Goal: Information Seeking & Learning: Find specific fact

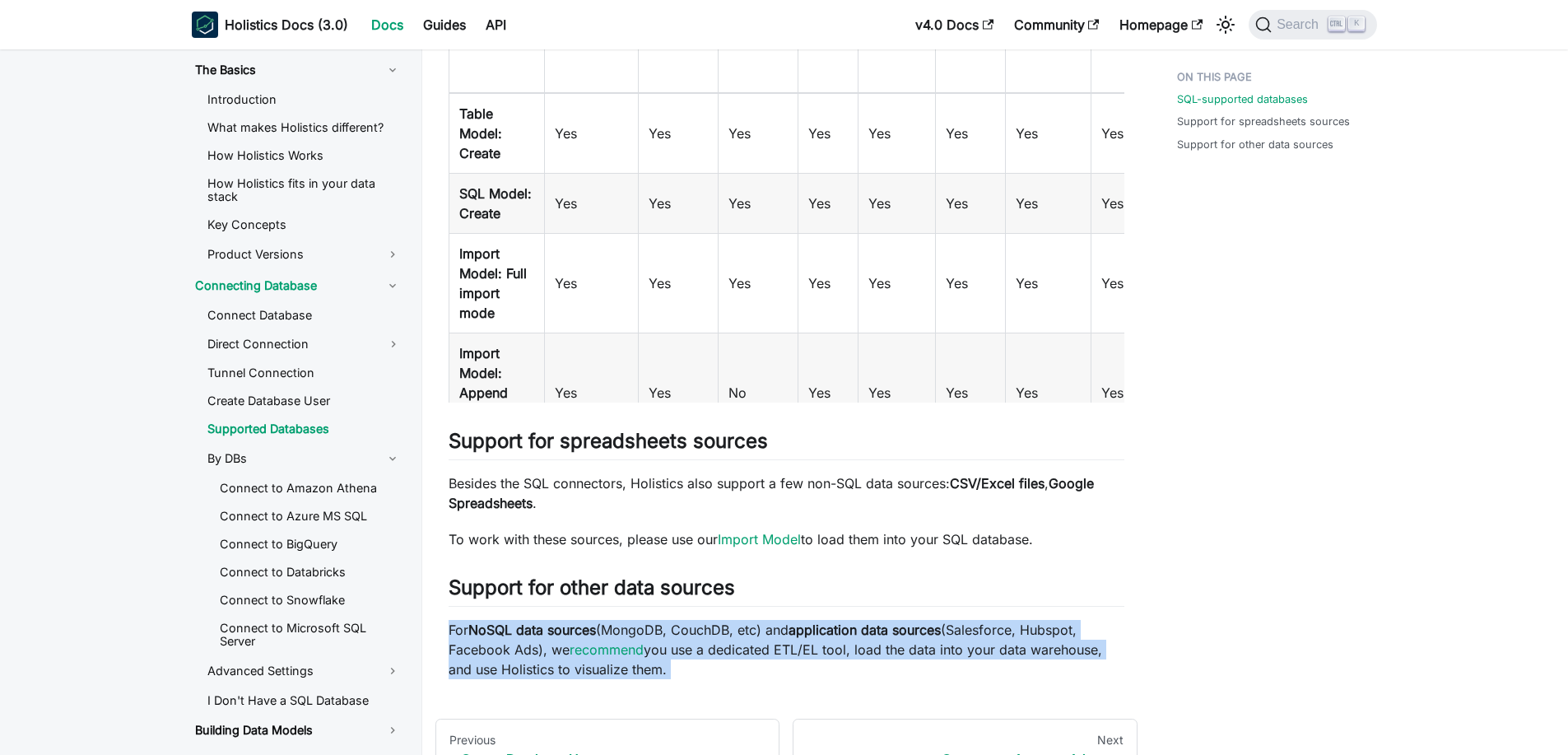
scroll to position [395, 248]
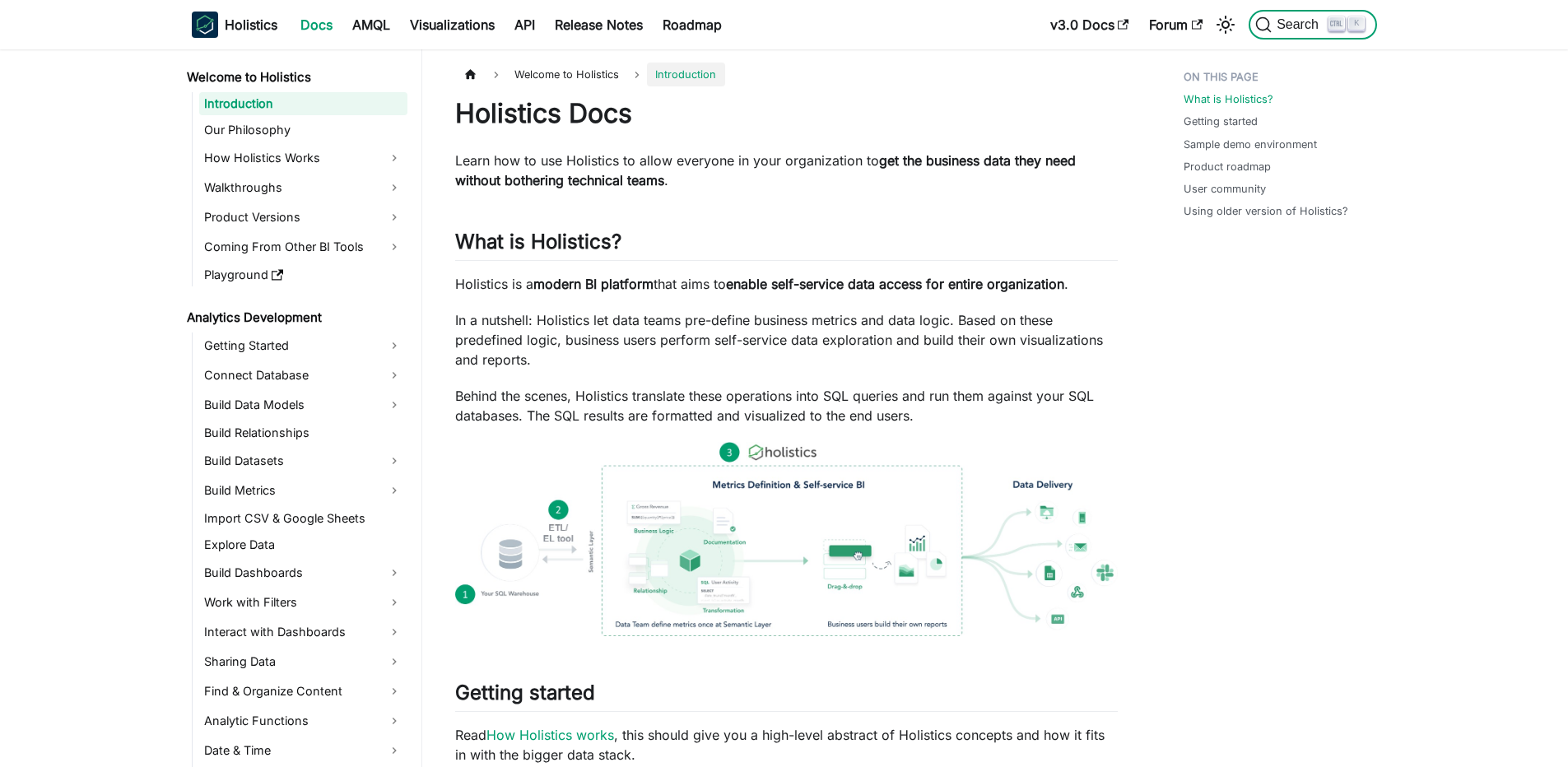
click at [1341, 36] on button "Search K" at bounding box center [1312, 25] width 127 height 30
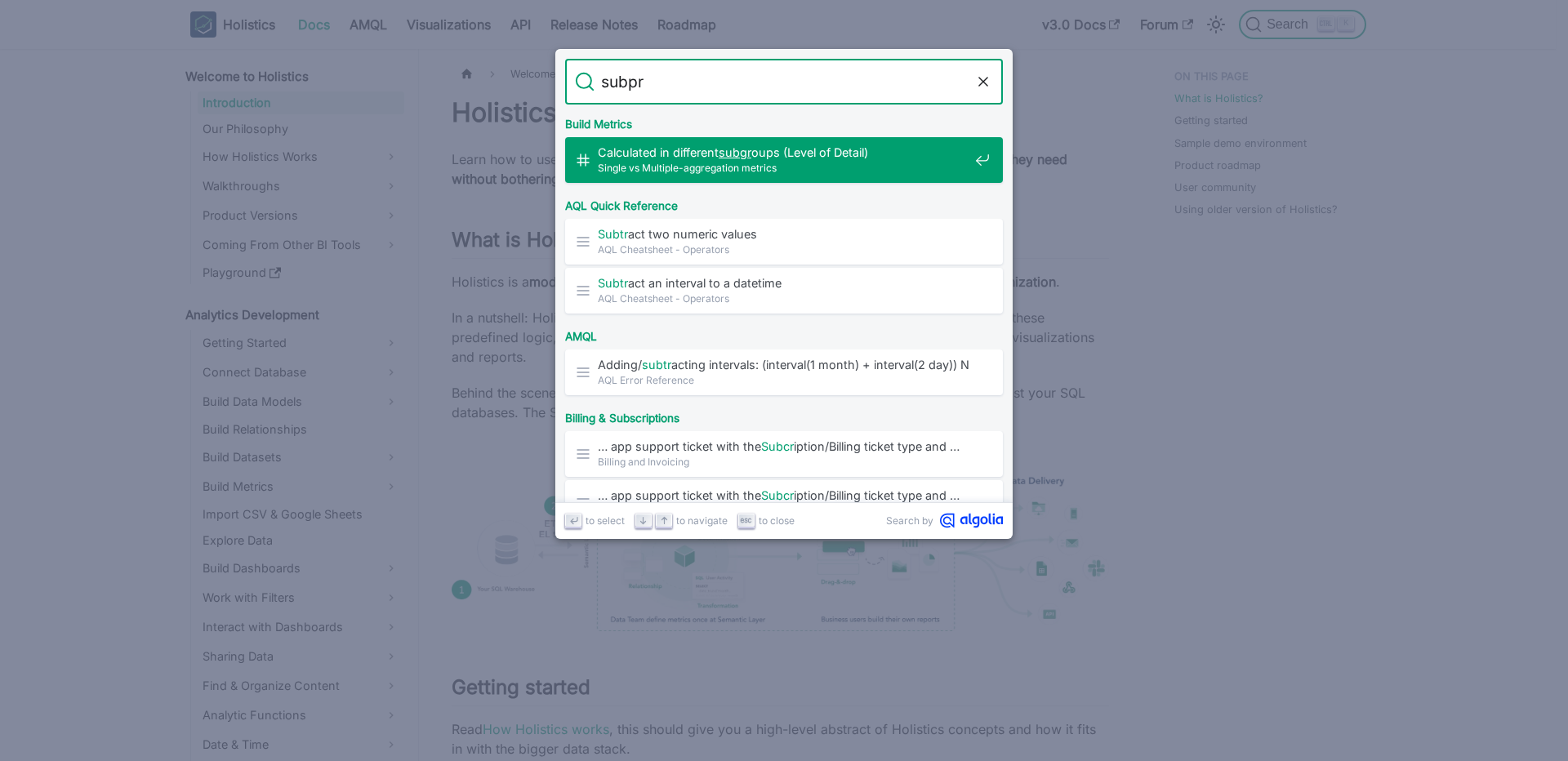
type input "subp"
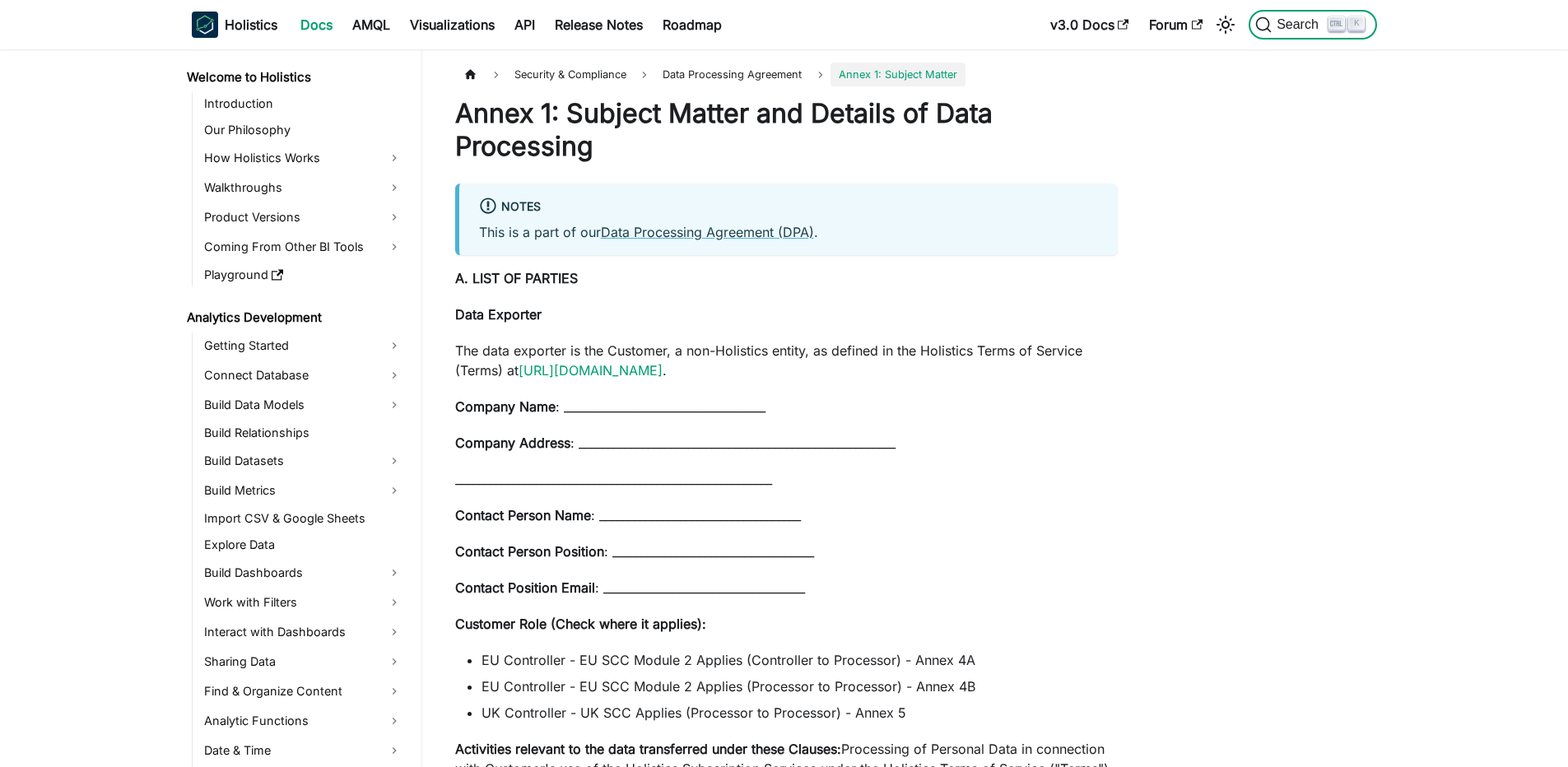
scroll to position [1431, 0]
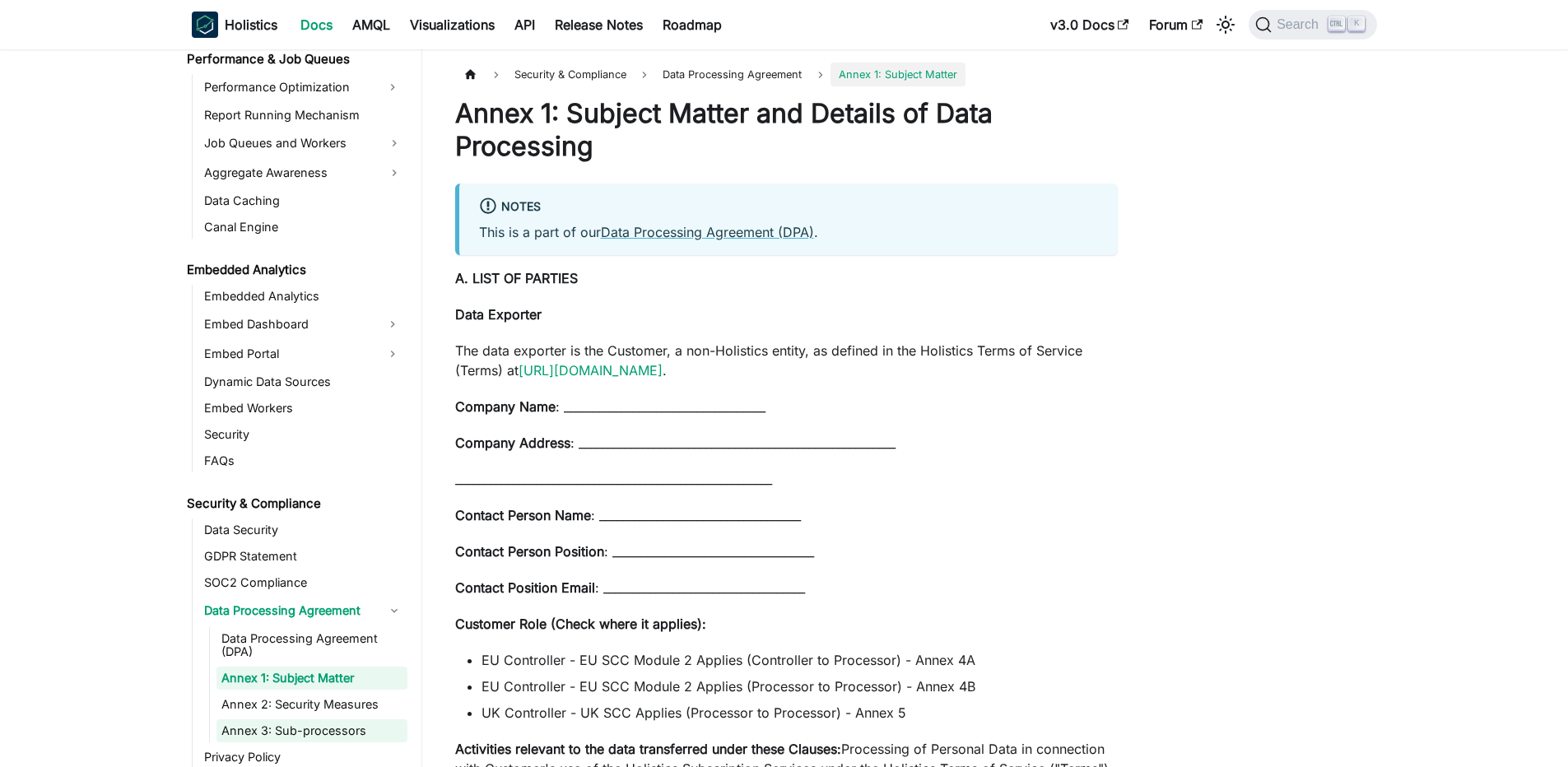
click at [293, 725] on link "Annex 3: Sub-processors" at bounding box center [311, 730] width 191 height 23
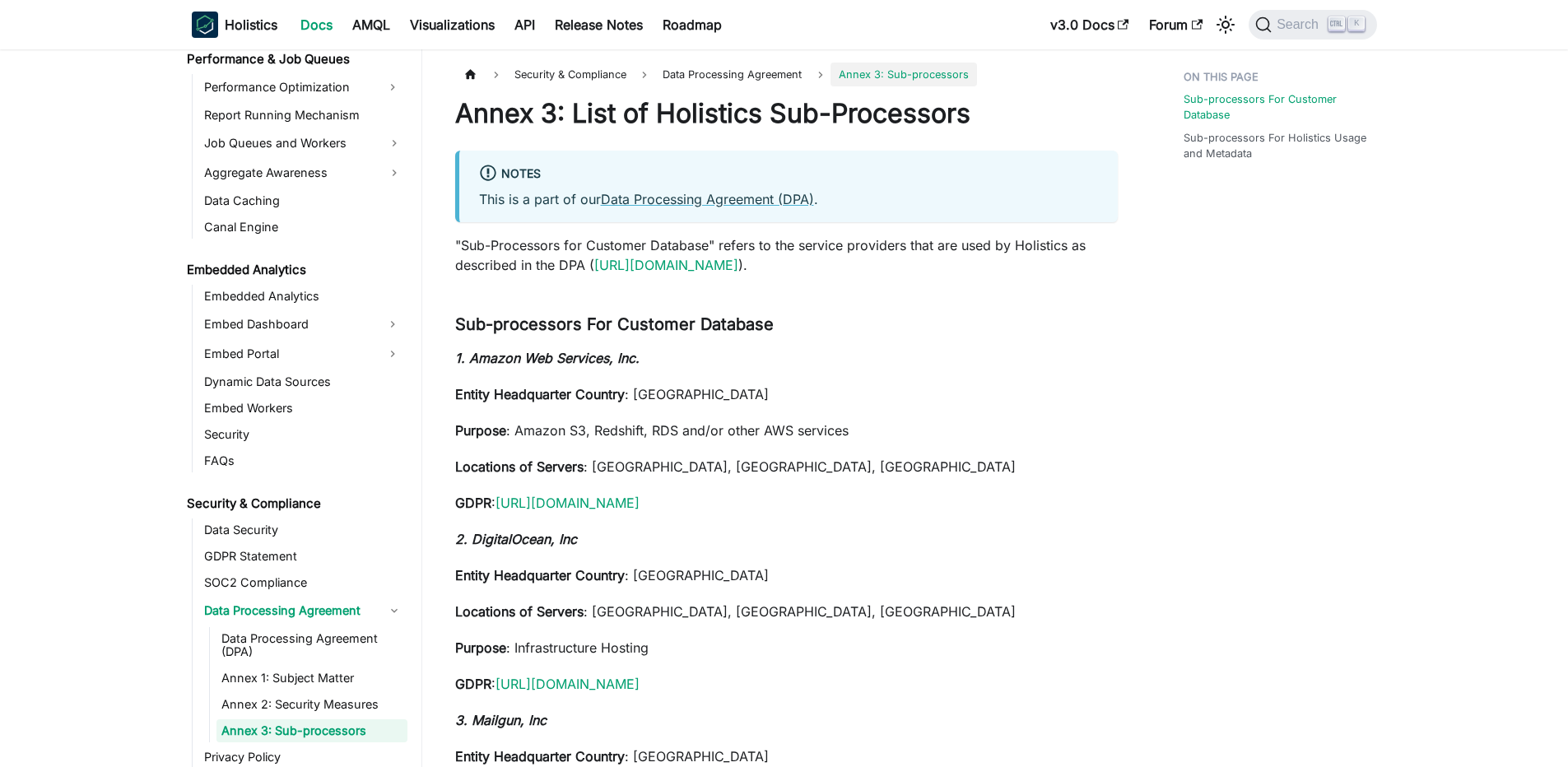
scroll to position [1550, 0]
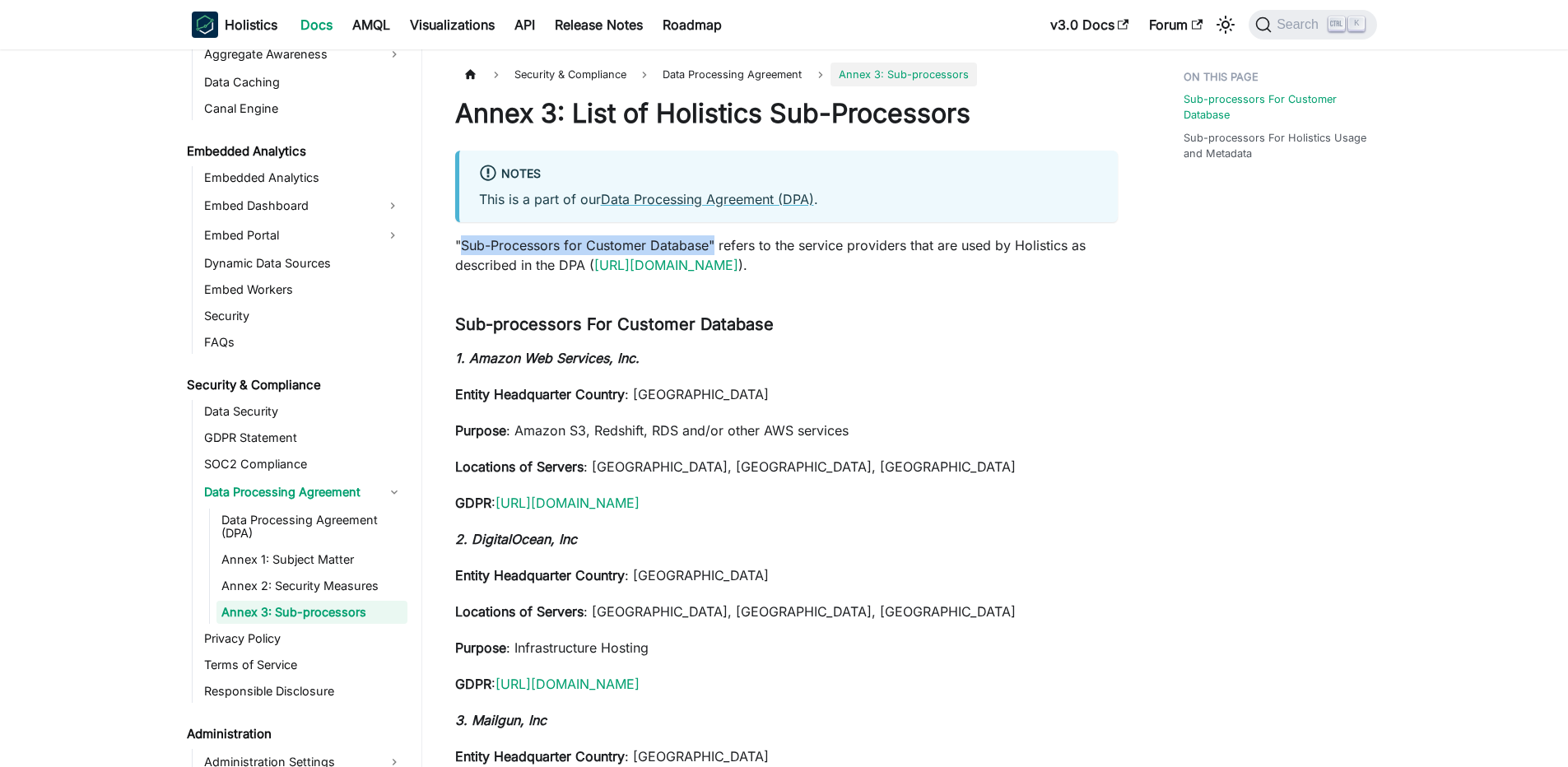
drag, startPoint x: 461, startPoint y: 240, endPoint x: 715, endPoint y: 247, distance: 254.1
click at [715, 247] on p ""Sub-Processors for Customer Database" refers to the service providers that are…" at bounding box center [786, 255] width 663 height 40
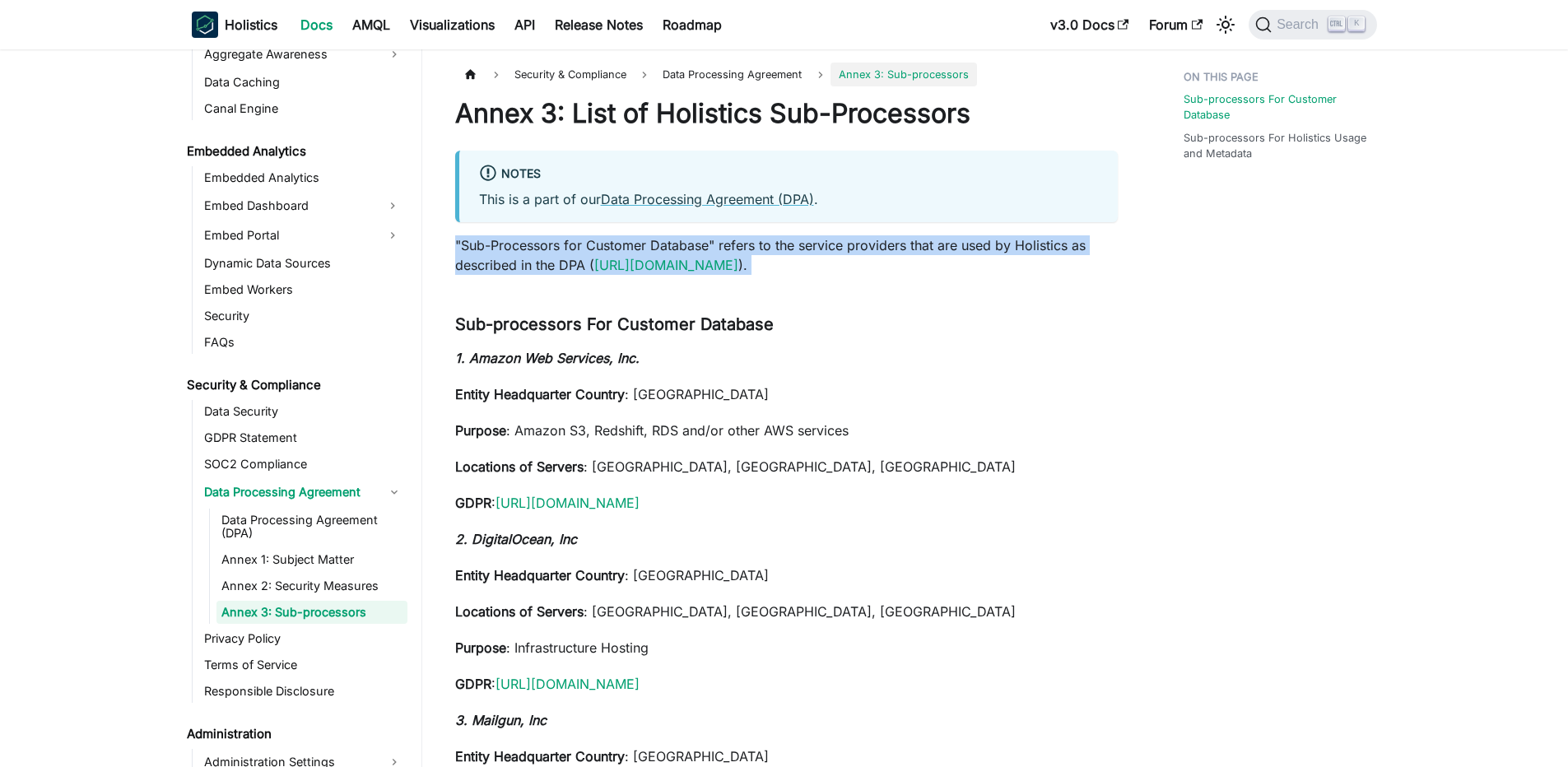
click at [715, 247] on p ""Sub-Processors for Customer Database" refers to the service providers that are…" at bounding box center [786, 255] width 663 height 40
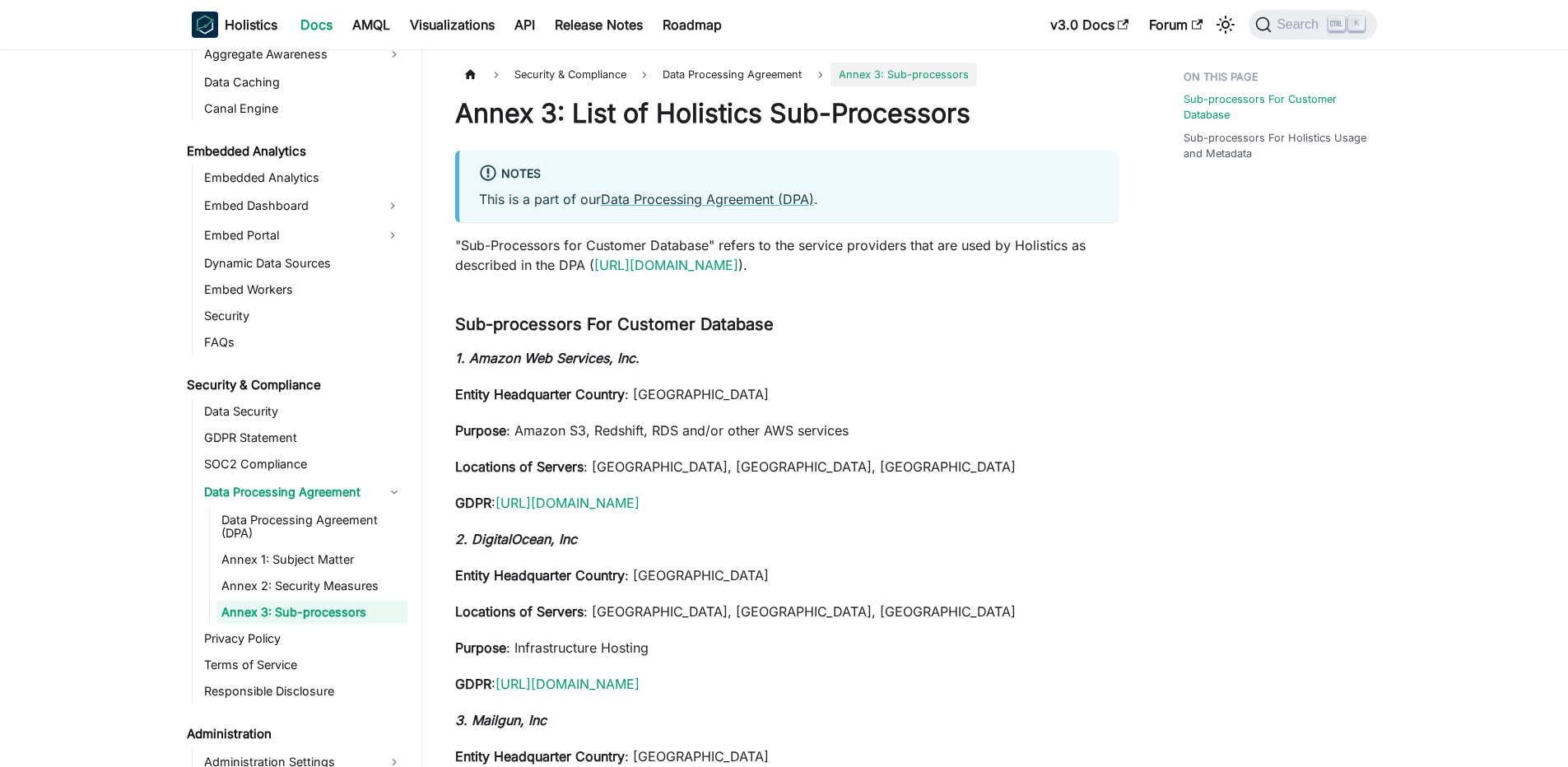
click at [536, 353] on strong "1. Amazon Web Services, Inc." at bounding box center [547, 358] width 185 height 17
click at [487, 363] on strong "1. Amazon Web Services, Inc." at bounding box center [547, 358] width 185 height 17
drag, startPoint x: 484, startPoint y: 363, endPoint x: 683, endPoint y: 373, distance: 199.3
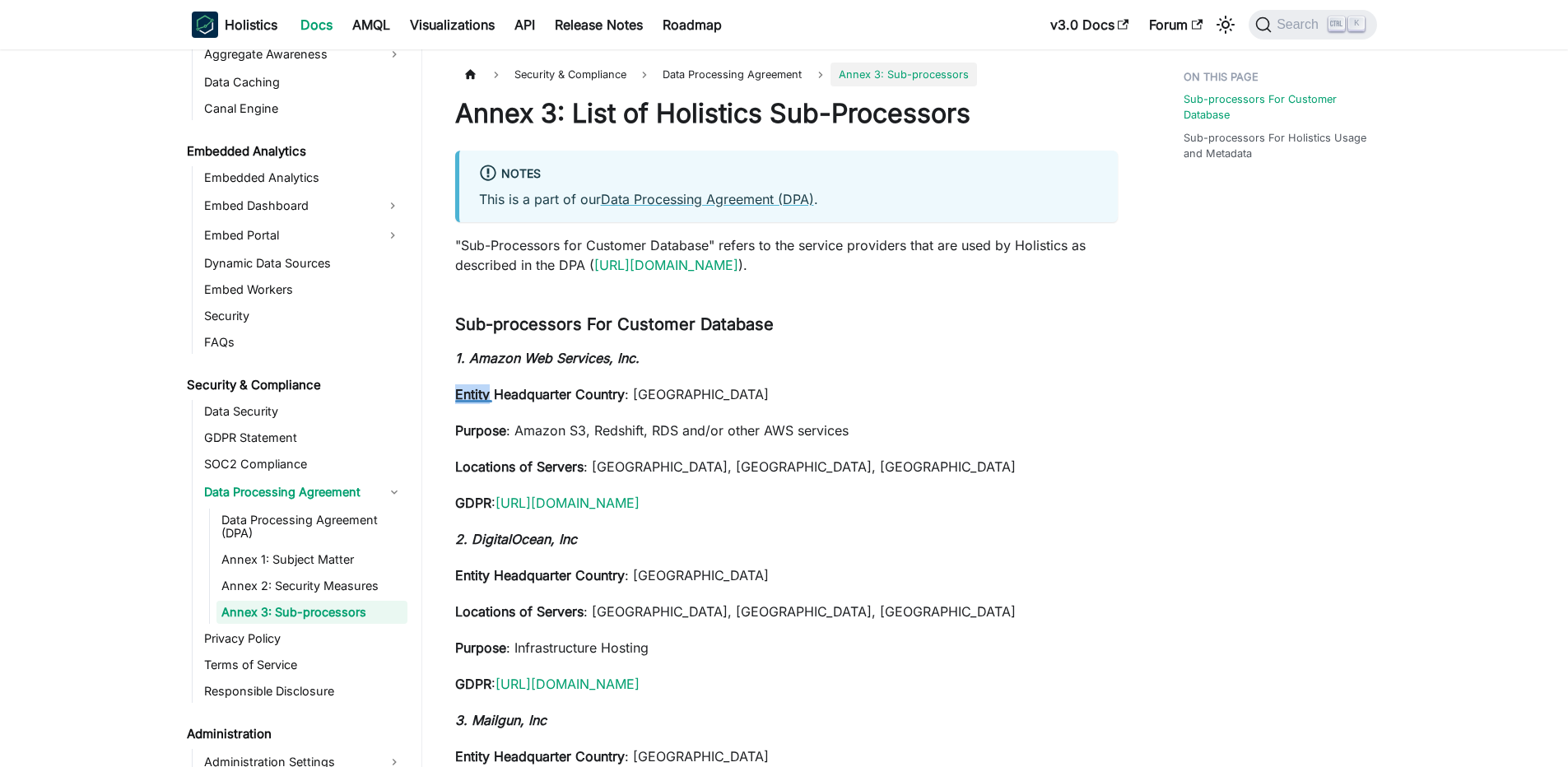
click at [785, 354] on p "1. Amazon Web Services, Inc." at bounding box center [786, 358] width 663 height 20
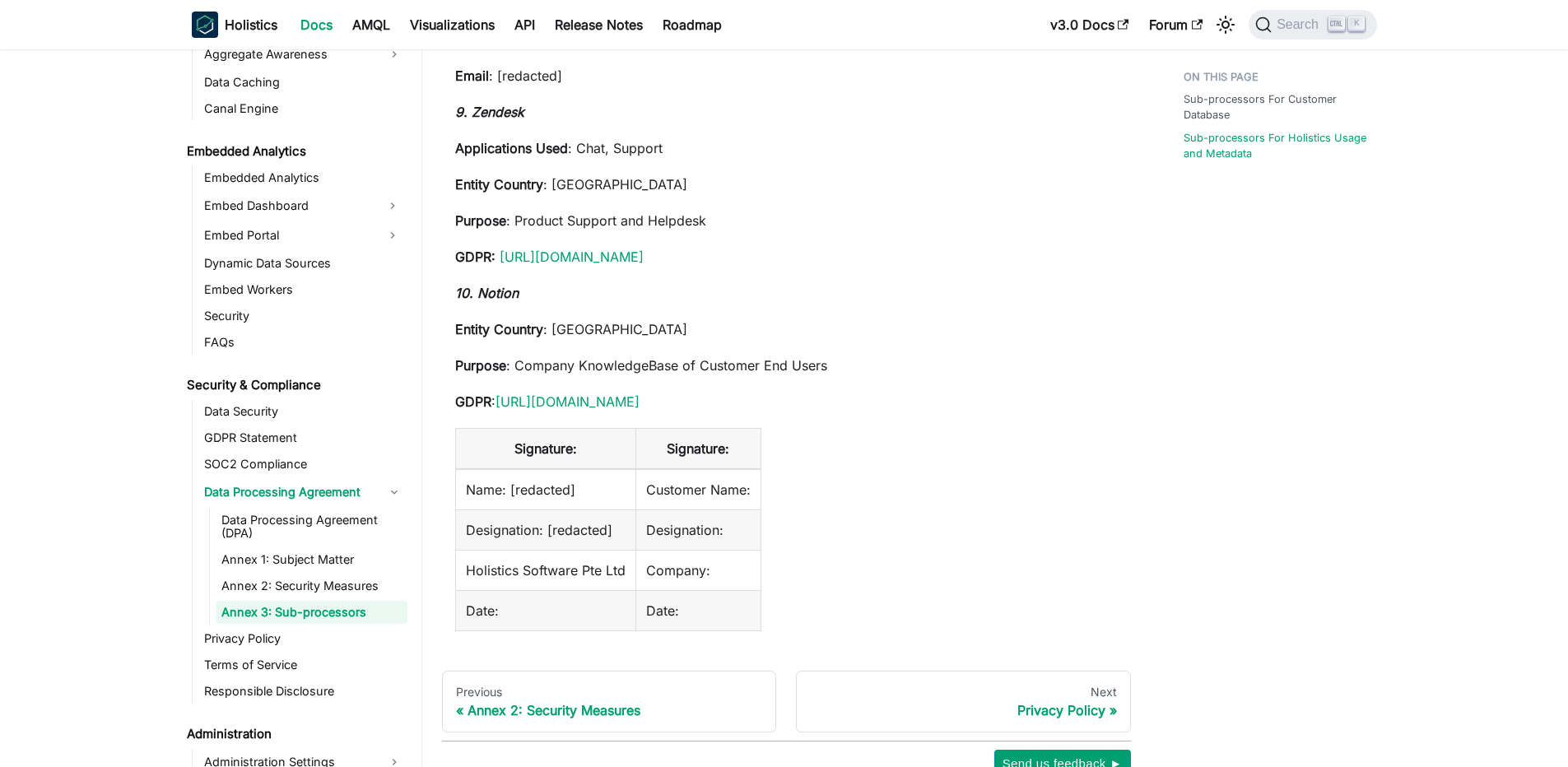
scroll to position [2470, 0]
